Goal: Transaction & Acquisition: Purchase product/service

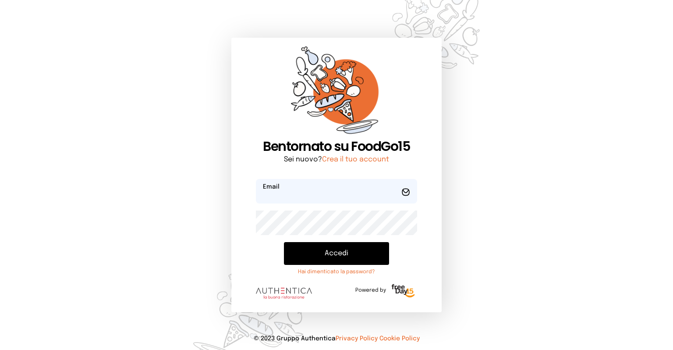
click at [309, 202] on input "email" at bounding box center [336, 191] width 161 height 25
type input "*"
type input "**********"
click at [327, 259] on button "Accedi" at bounding box center [336, 253] width 105 height 23
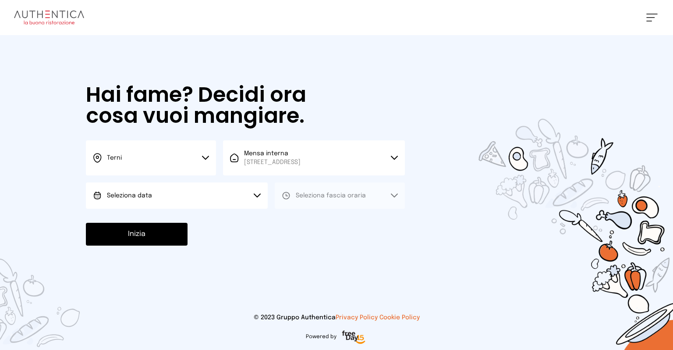
click at [261, 194] on icon at bounding box center [257, 195] width 7 height 4
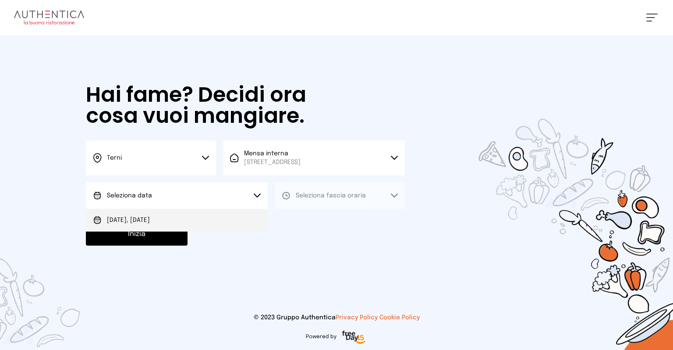
click at [158, 215] on li "[DATE], [DATE]" at bounding box center [177, 220] width 182 height 23
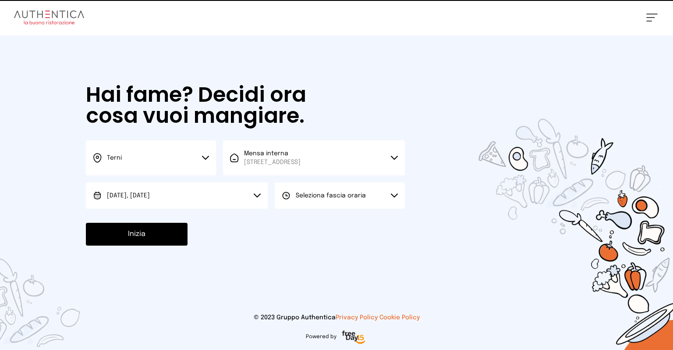
click at [317, 200] on button "Seleziona fascia oraria" at bounding box center [340, 195] width 130 height 26
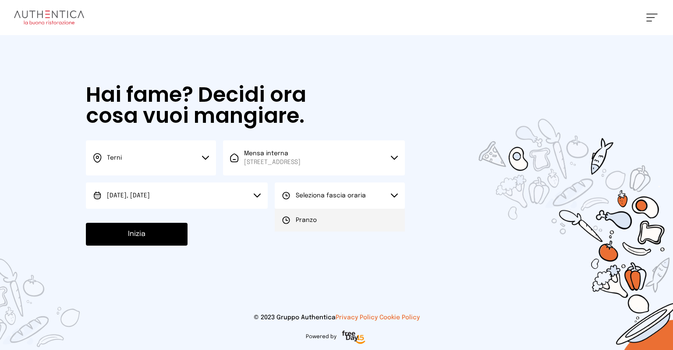
drag, startPoint x: 307, startPoint y: 216, endPoint x: 302, endPoint y: 217, distance: 5.3
click at [307, 216] on span "Pranzo" at bounding box center [306, 220] width 21 height 9
click at [148, 237] on button "Inizia" at bounding box center [137, 234] width 102 height 23
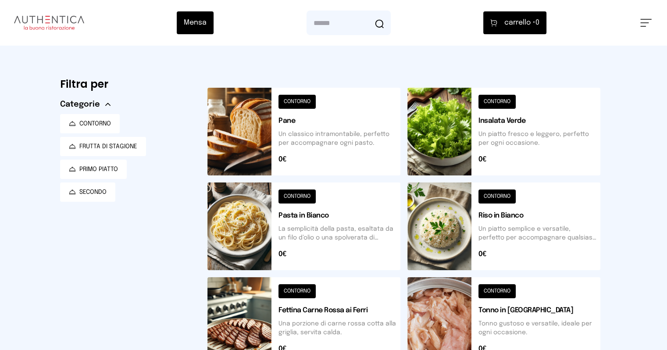
click at [476, 221] on button at bounding box center [503, 226] width 193 height 88
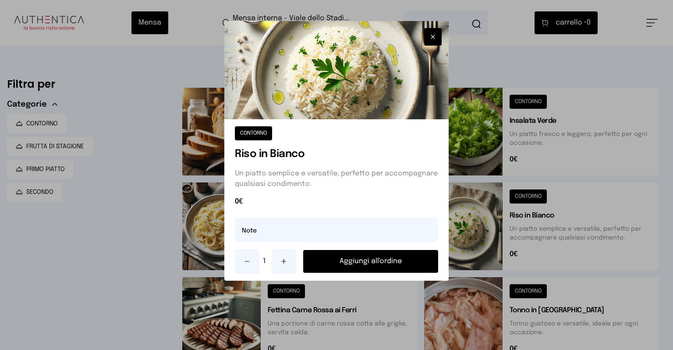
click at [386, 259] on button "Aggiungi all'ordine" at bounding box center [370, 261] width 135 height 23
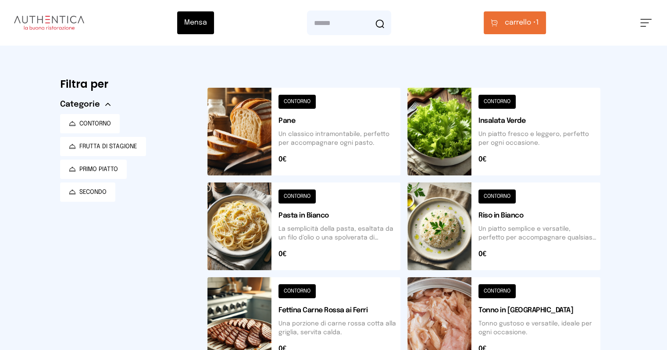
scroll to position [132, 0]
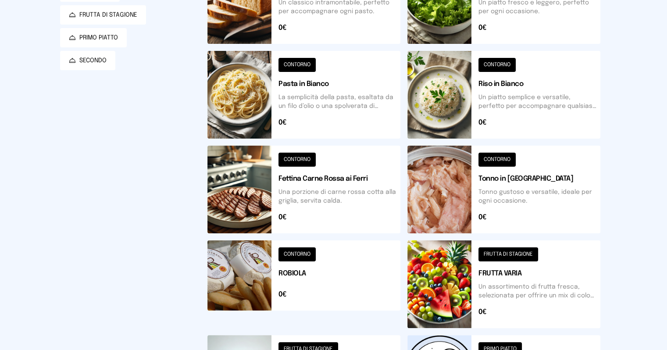
click at [217, 193] on button at bounding box center [303, 190] width 193 height 88
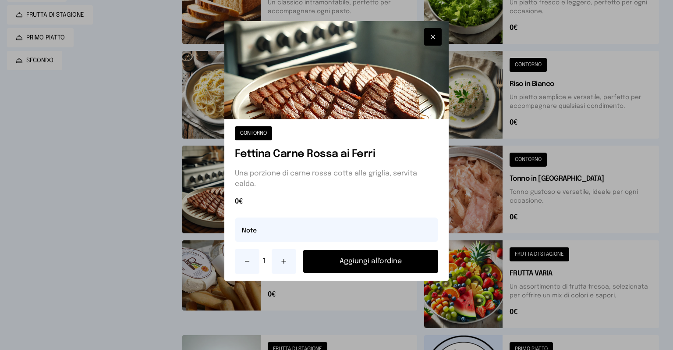
click at [427, 35] on button "button" at bounding box center [433, 37] width 18 height 18
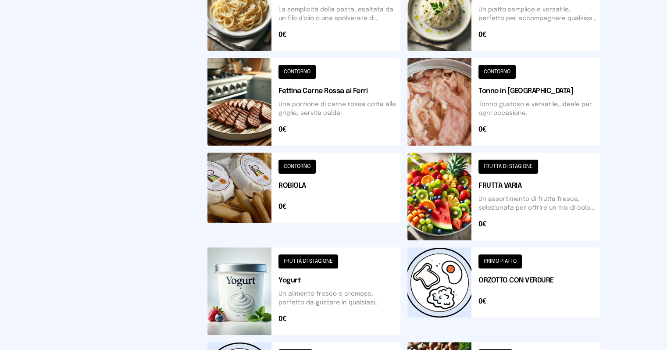
scroll to position [263, 0]
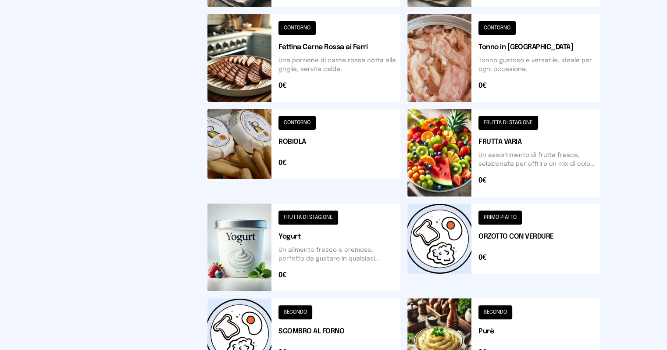
click at [237, 157] on button at bounding box center [303, 153] width 193 height 88
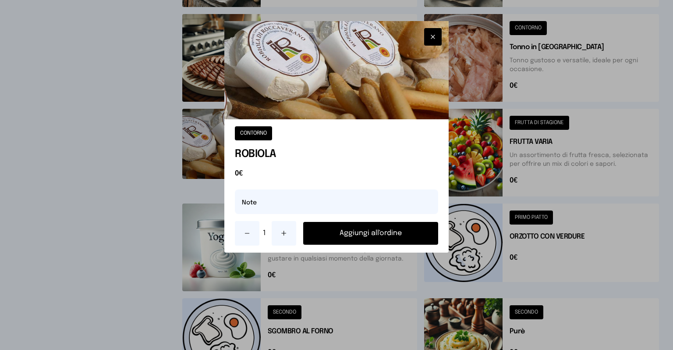
click at [348, 231] on button "Aggiungi all'ordine" at bounding box center [370, 233] width 135 height 23
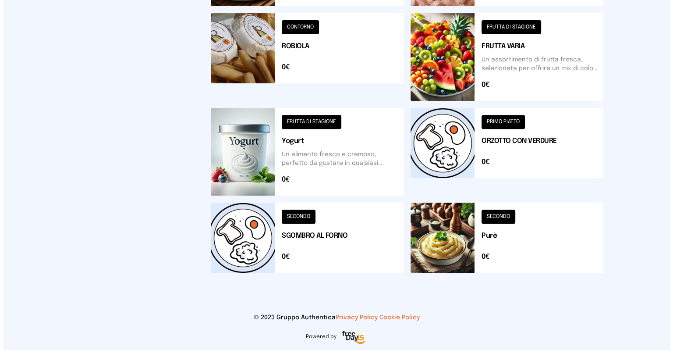
scroll to position [0, 0]
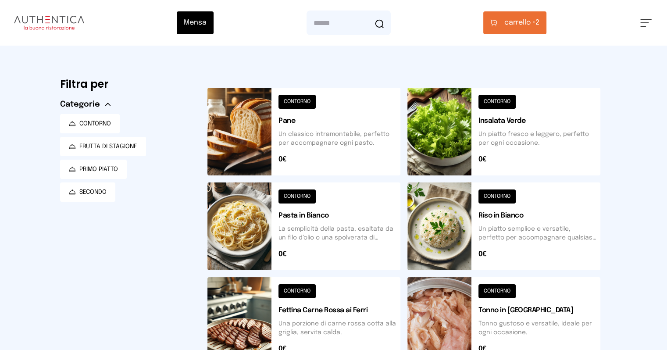
click at [535, 22] on span "carrello •" at bounding box center [519, 23] width 31 height 11
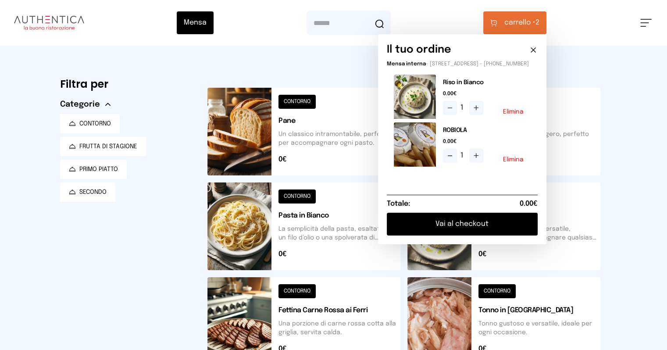
click at [500, 227] on button "Vai al checkout" at bounding box center [462, 224] width 151 height 23
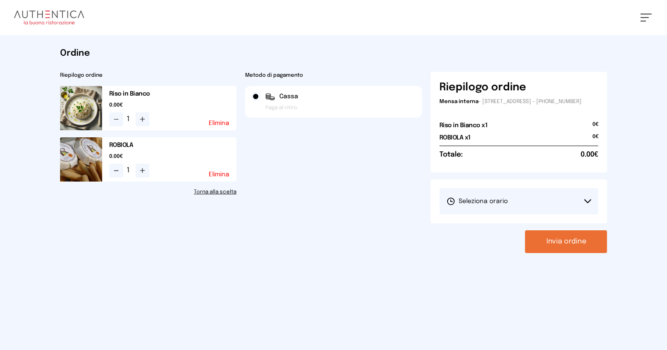
click at [533, 203] on button "Seleziona orario" at bounding box center [518, 201] width 159 height 26
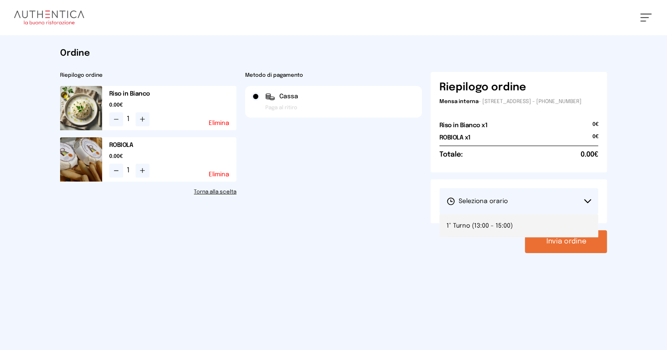
click at [502, 230] on span "1° Turno (13:00 - 15:00)" at bounding box center [479, 225] width 66 height 9
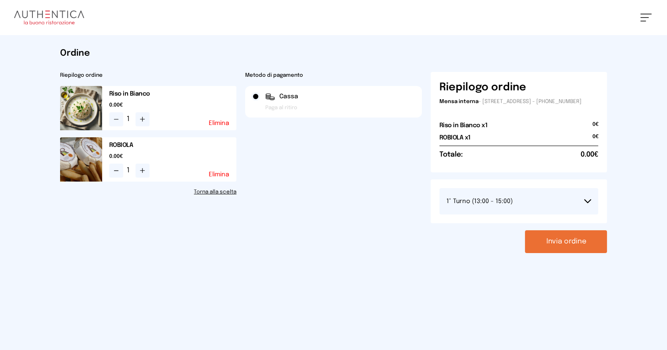
click at [607, 250] on button "Invia ordine" at bounding box center [566, 241] width 82 height 23
